Goal: Check status: Check status

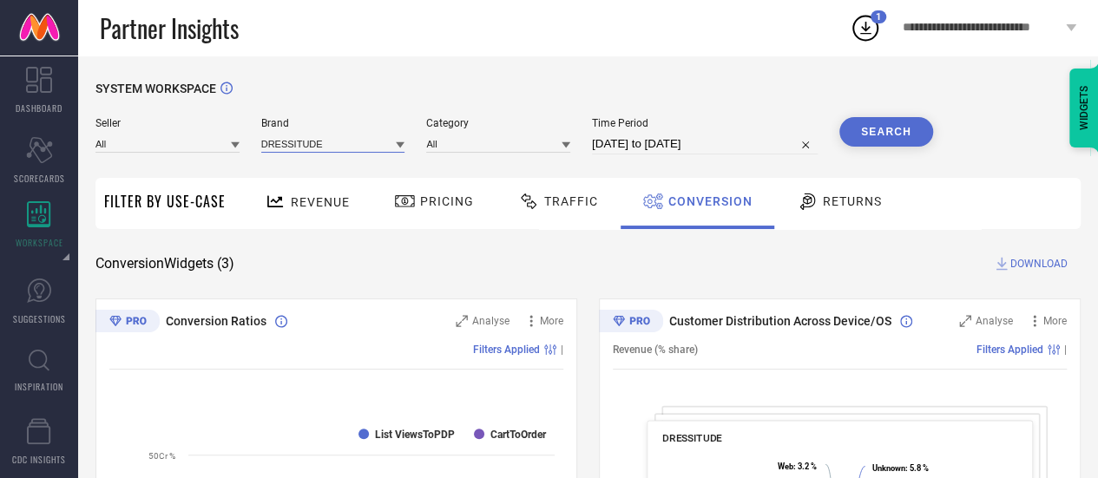
click at [282, 141] on input at bounding box center [333, 143] width 144 height 18
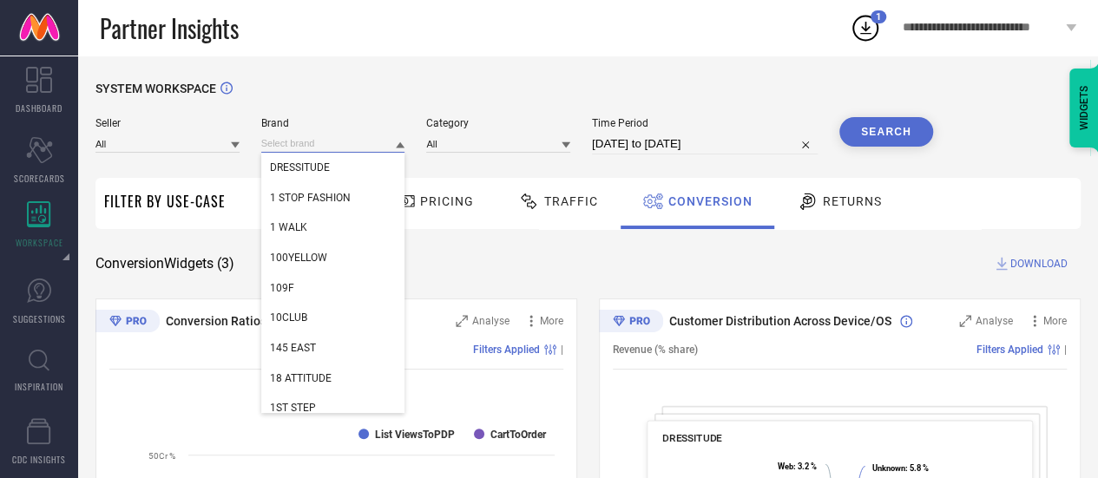
paste input "BEYOUND SIZE"
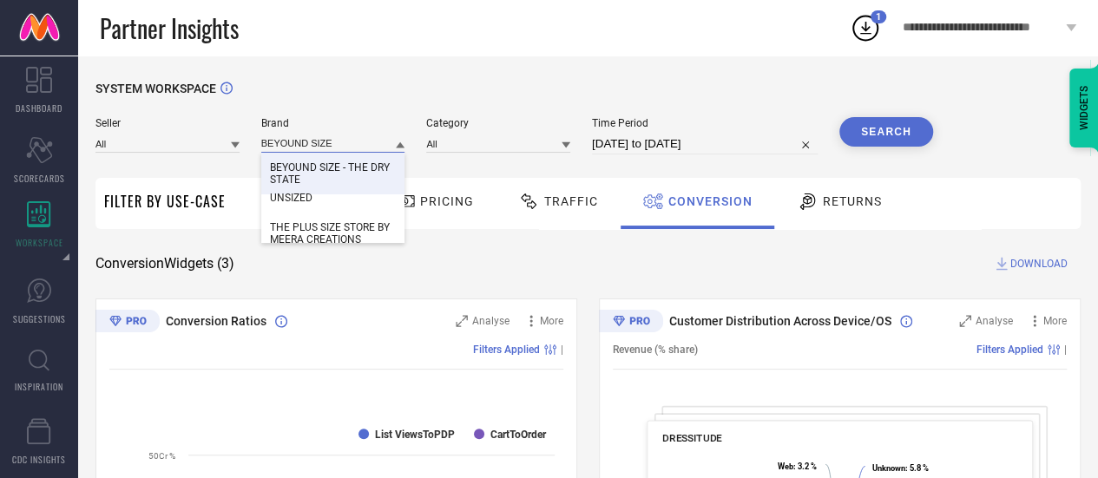
type input "BEYOUND SIZE"
click at [316, 173] on span "BEYOUND SIZE - THE DRY STATE" at bounding box center [333, 173] width 127 height 24
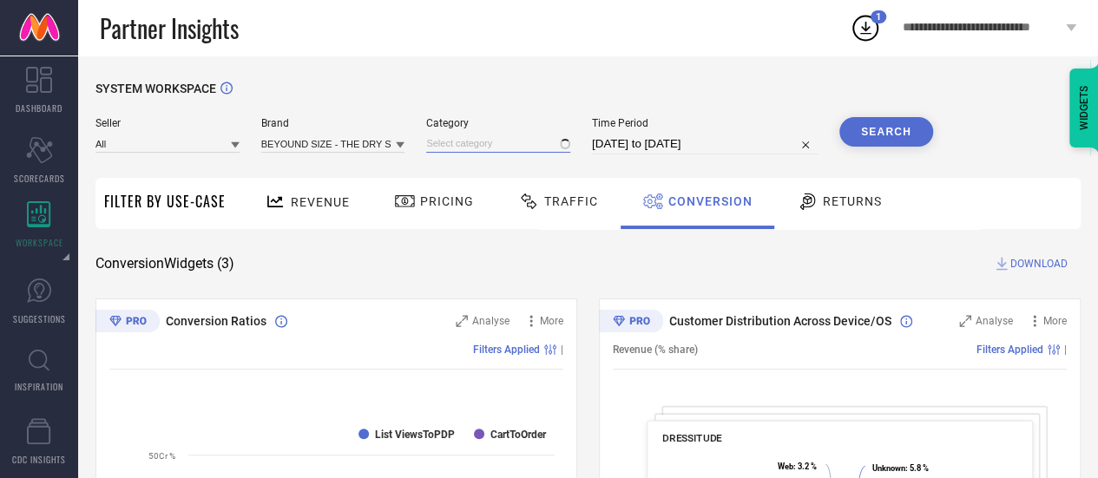
click at [502, 139] on input at bounding box center [498, 143] width 144 height 18
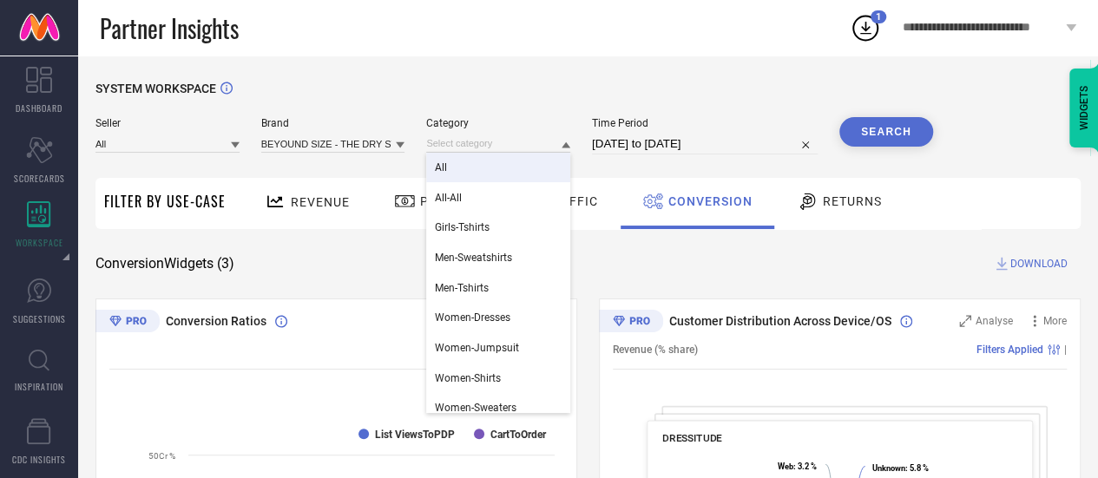
click at [474, 166] on div "All" at bounding box center [498, 168] width 144 height 30
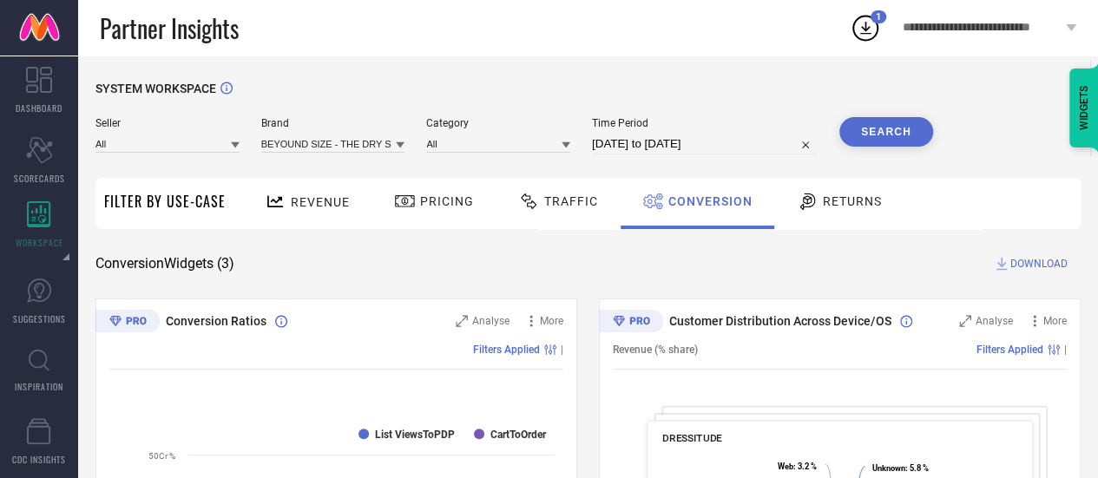
click at [892, 145] on button "Search" at bounding box center [886, 132] width 94 height 30
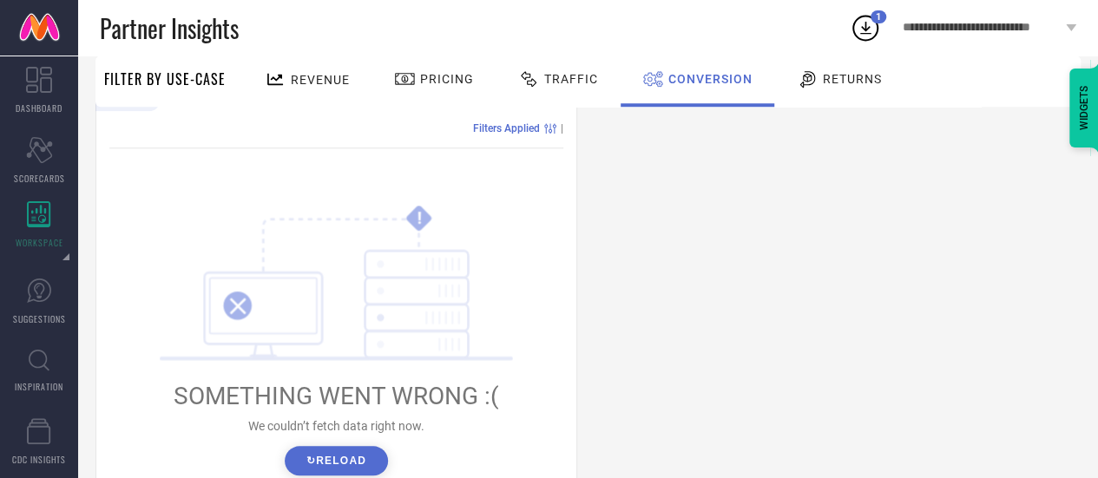
scroll to position [736, 0]
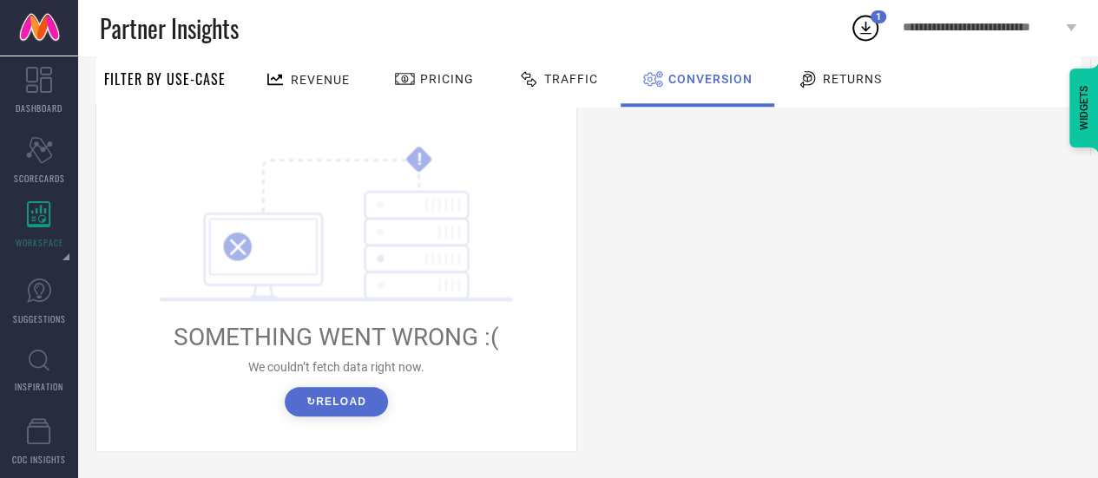
click at [312, 405] on button "↻ Reload" at bounding box center [336, 402] width 103 height 30
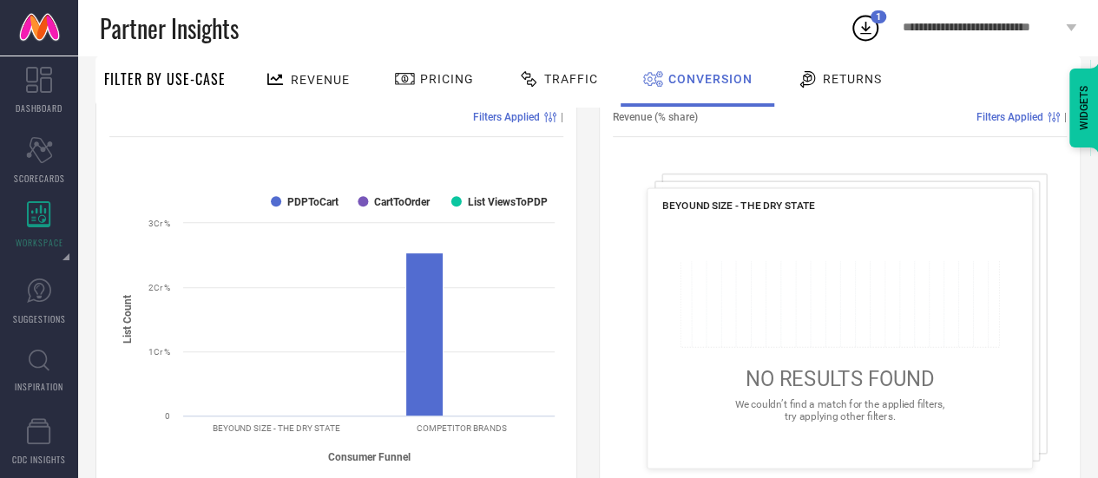
scroll to position [0, 0]
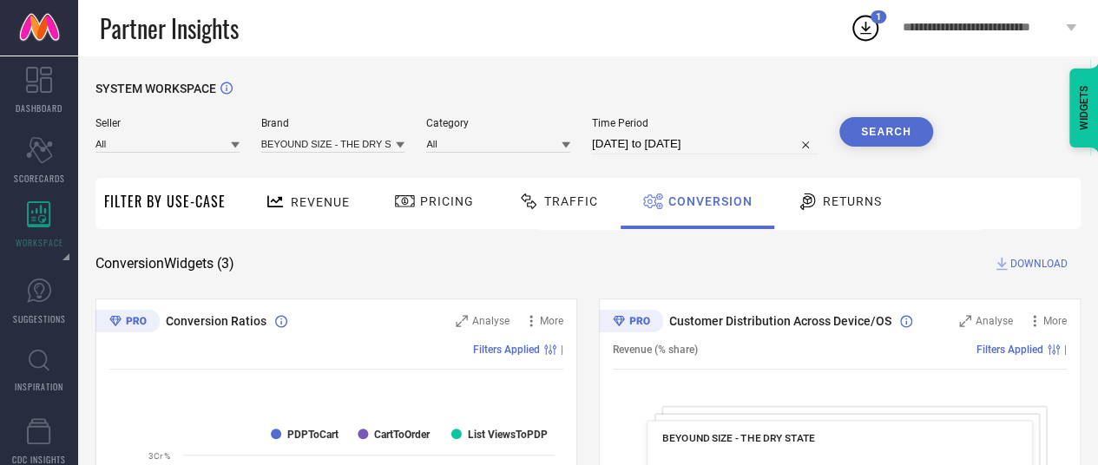
click at [685, 139] on input "[DATE] to [DATE]" at bounding box center [705, 144] width 226 height 21
select select "8"
select select "2025"
select select "9"
select select "2025"
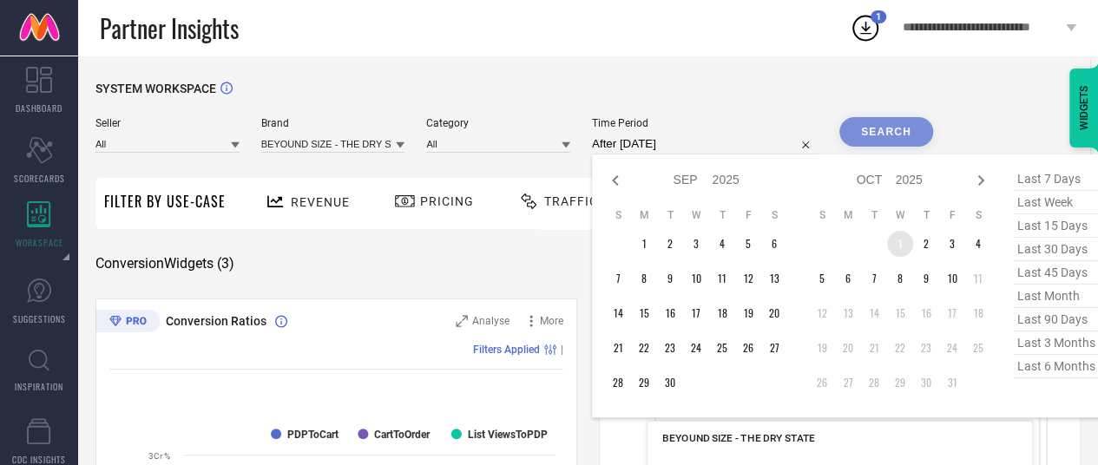
click at [892, 244] on td "1" at bounding box center [900, 244] width 26 height 26
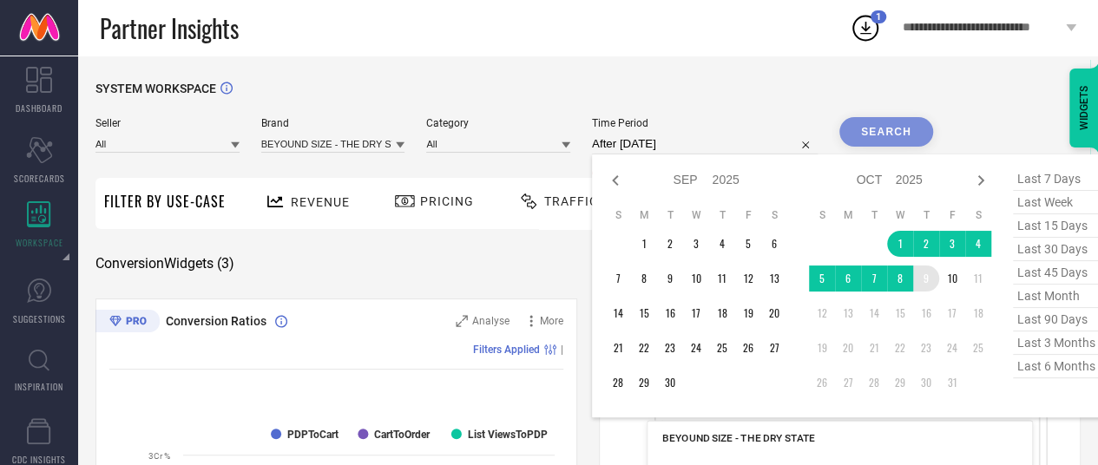
type input "[DATE] to [DATE]"
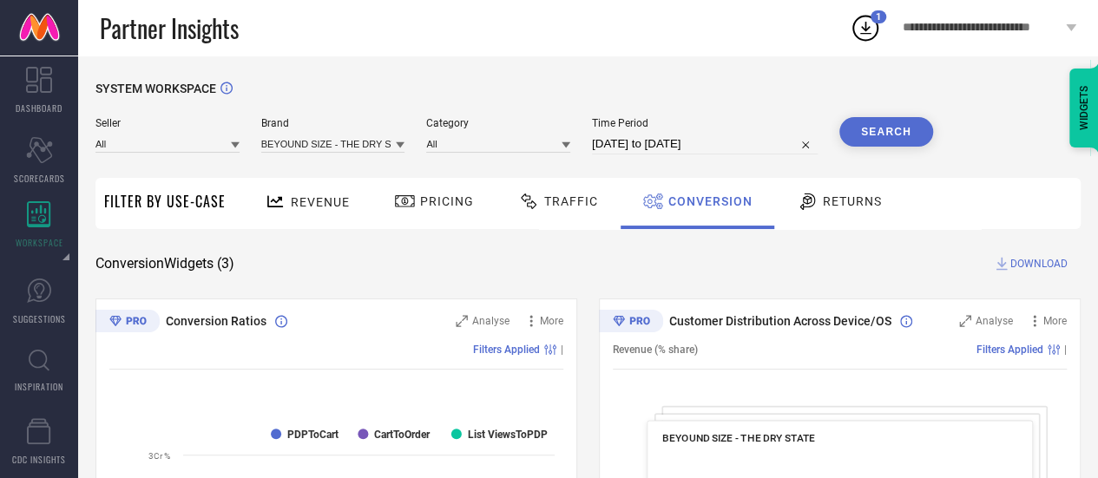
click at [889, 134] on button "Search" at bounding box center [886, 132] width 94 height 30
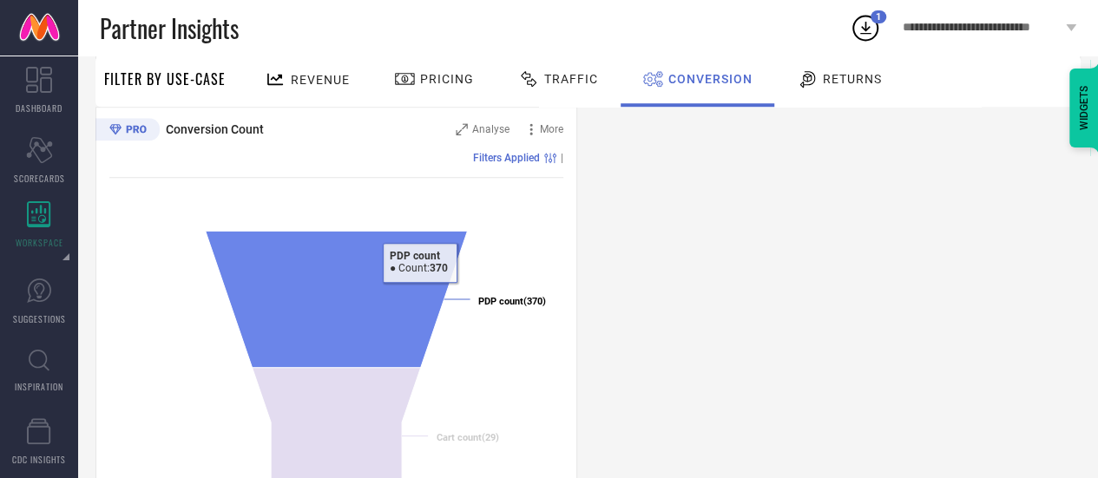
scroll to position [699, 0]
